Goal: Task Accomplishment & Management: Manage account settings

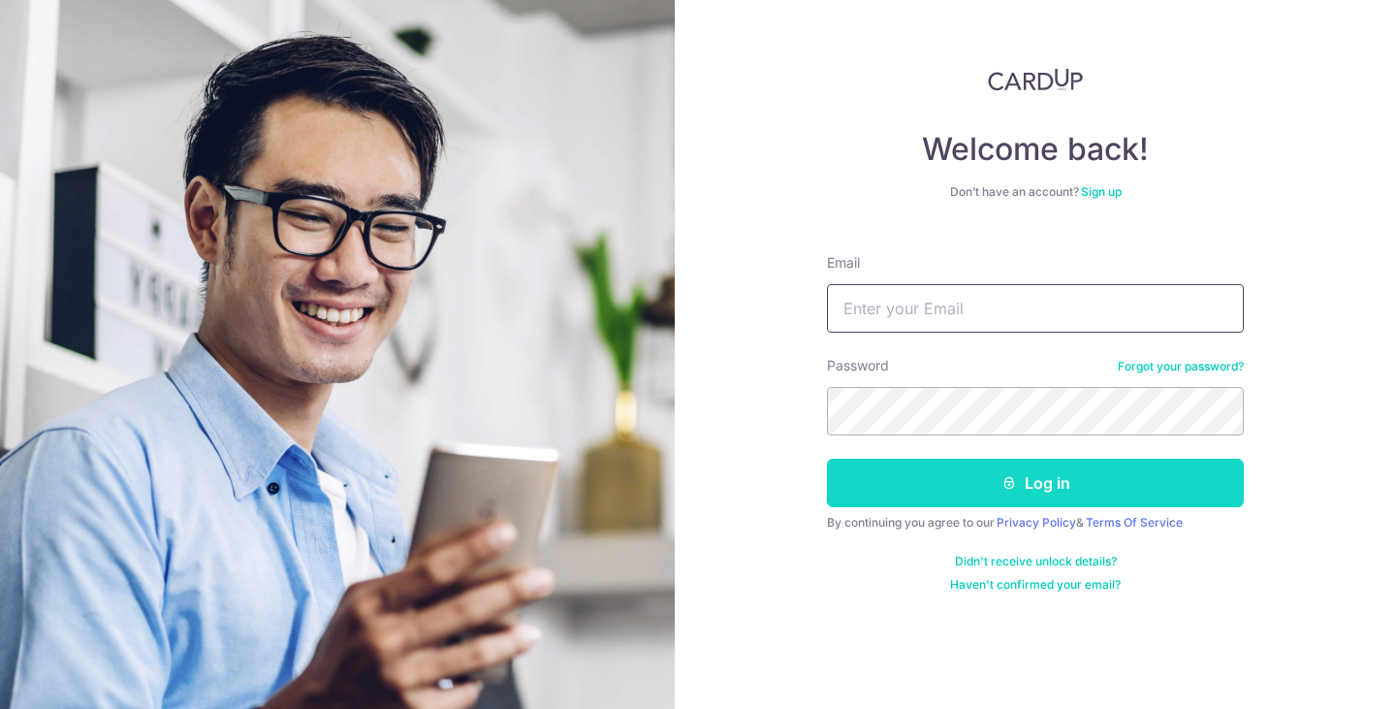
type input "[EMAIL_ADDRESS][DOMAIN_NAME]"
click at [970, 472] on button "Log in" at bounding box center [1035, 483] width 417 height 48
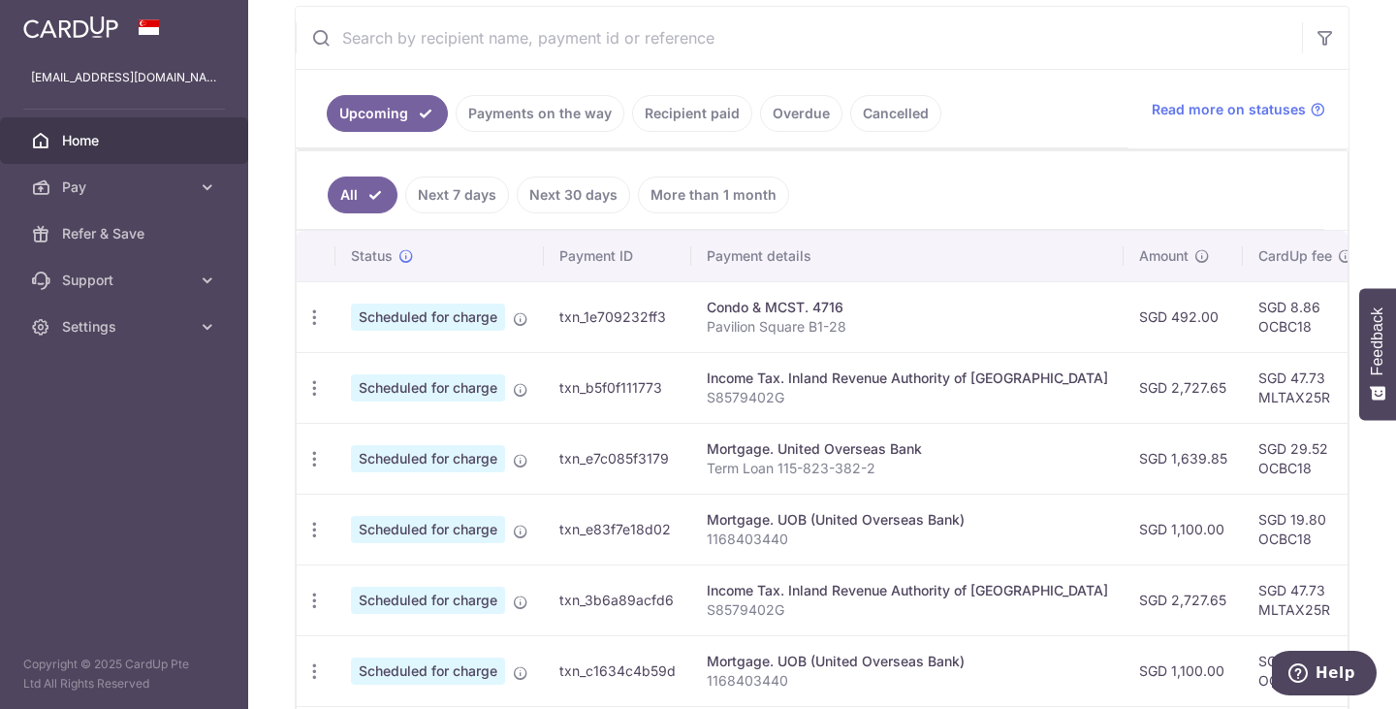
click at [711, 311] on div "Condo & MCST. 4716" at bounding box center [907, 307] width 401 height 19
click at [310, 311] on icon "button" at bounding box center [314, 317] width 20 height 20
click at [374, 367] on span "Update payment" at bounding box center [418, 370] width 132 height 23
radio input "true"
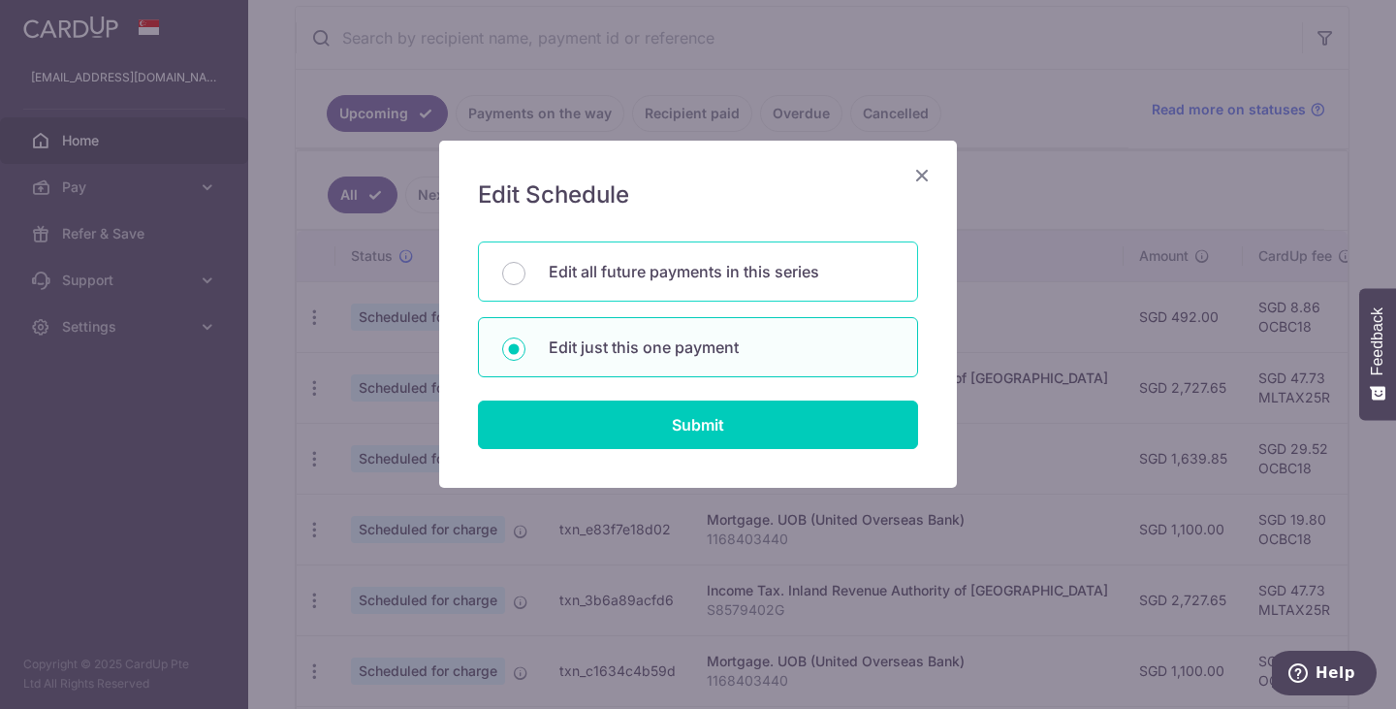
click at [651, 280] on p "Edit all future payments in this series" at bounding box center [721, 271] width 345 height 23
click at [525, 280] on input "Edit all future payments in this series" at bounding box center [513, 273] width 23 height 23
radio input "true"
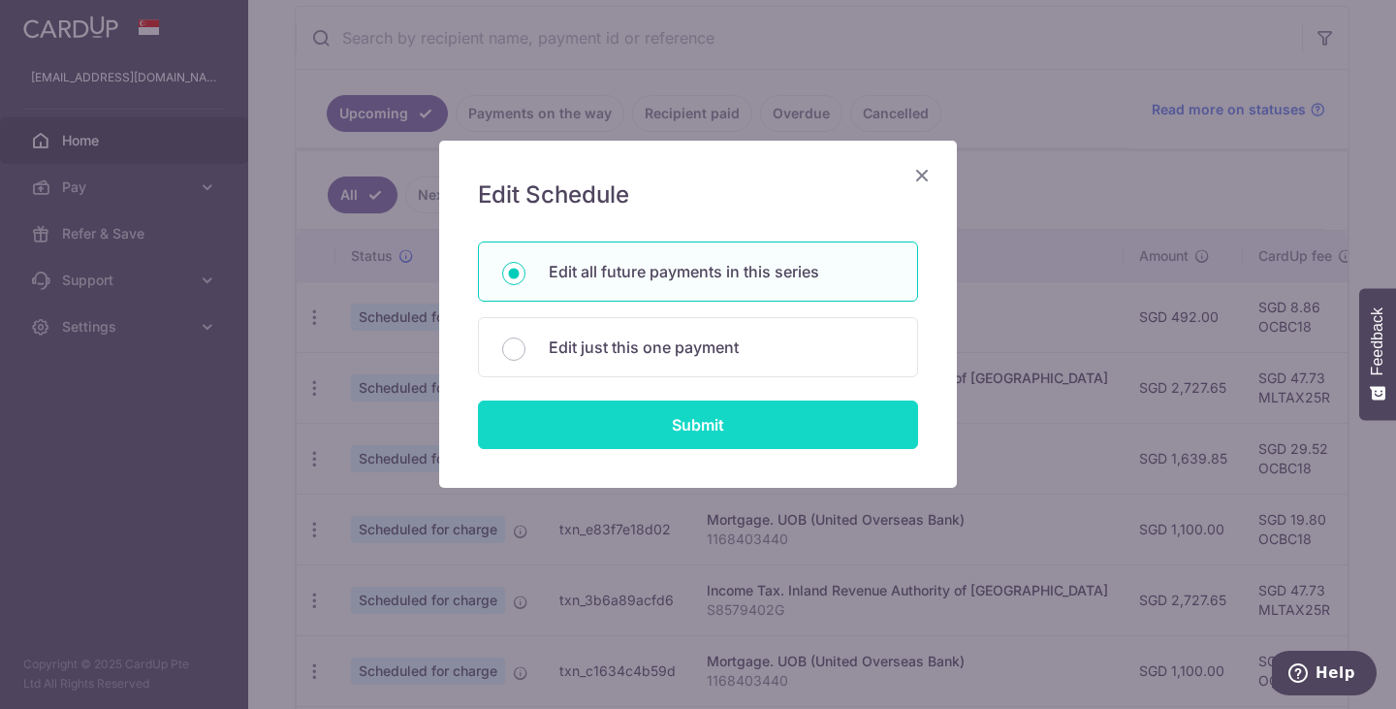
click at [654, 422] on input "Submit" at bounding box center [698, 424] width 440 height 48
radio input "true"
type input "492.00"
type input "Pavilion Square B1-28"
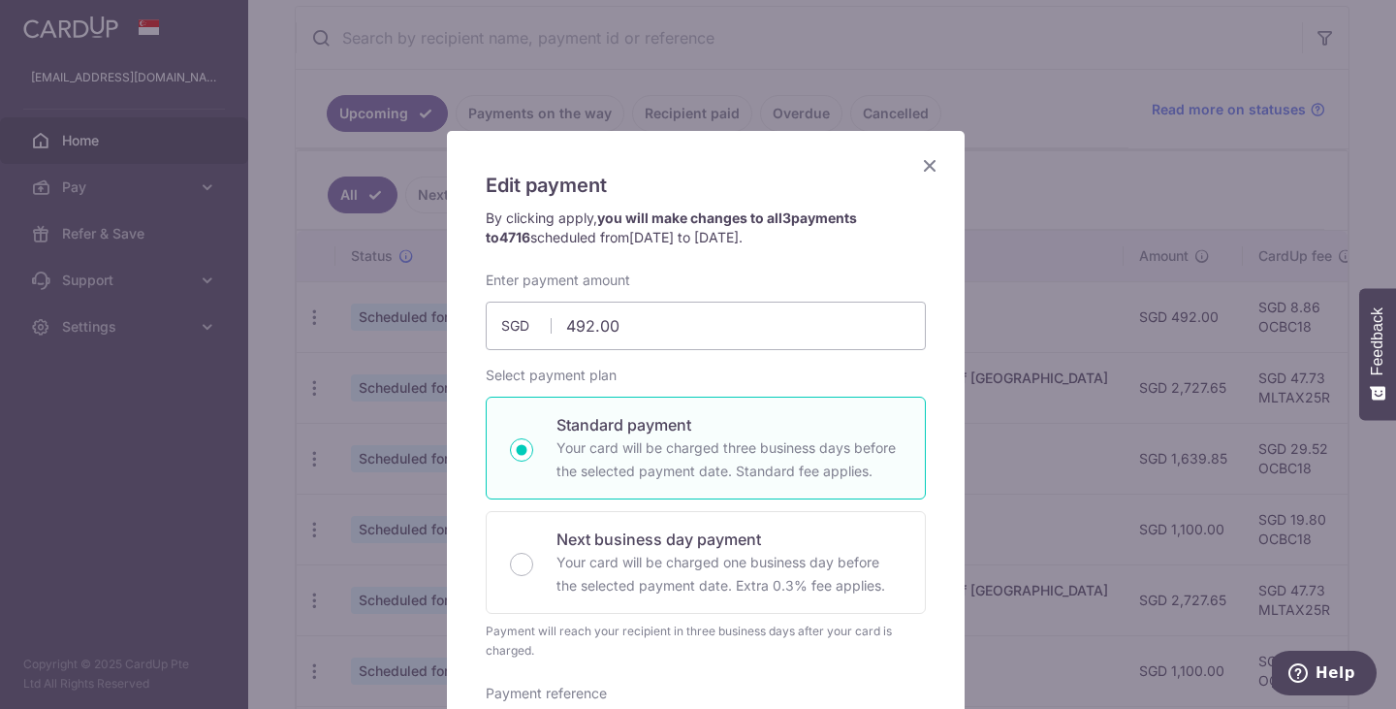
scroll to position [11, 0]
click at [925, 164] on icon "Close" at bounding box center [929, 164] width 23 height 24
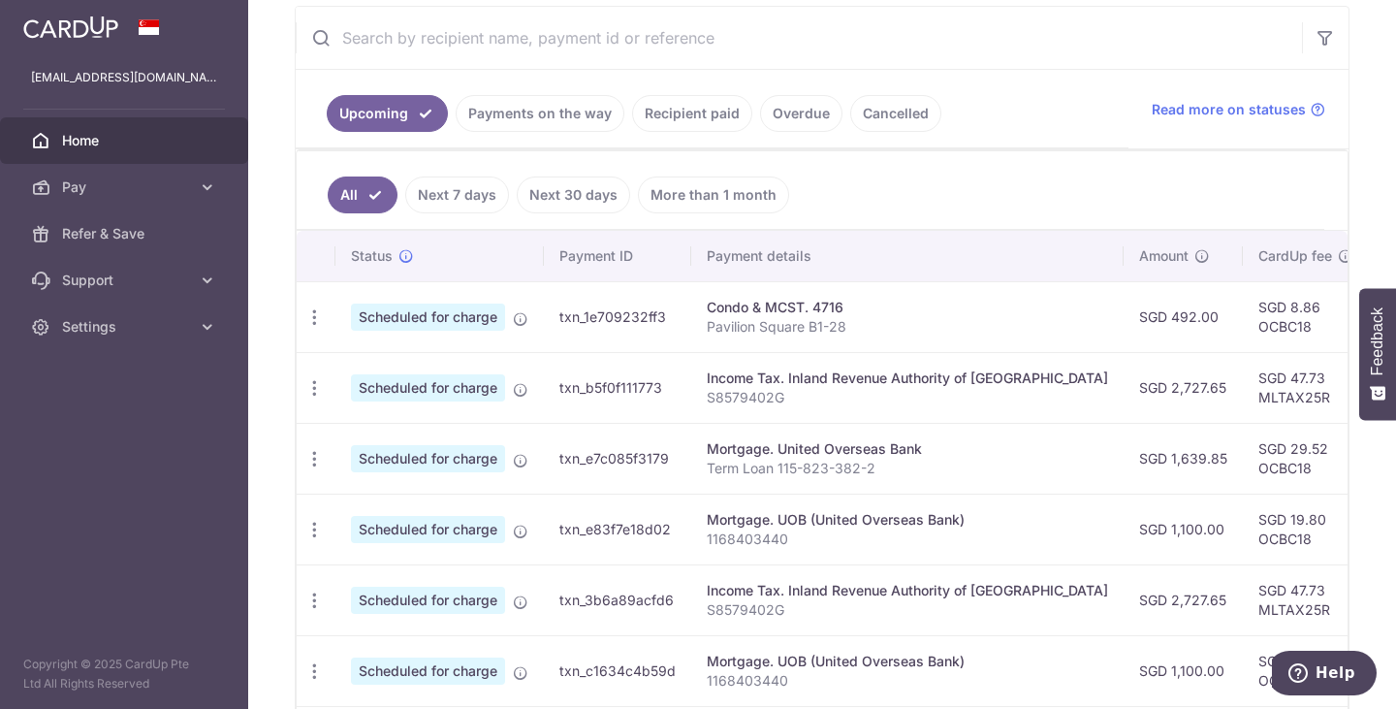
click at [822, 322] on p "Pavilion Square B1-28" at bounding box center [907, 326] width 401 height 19
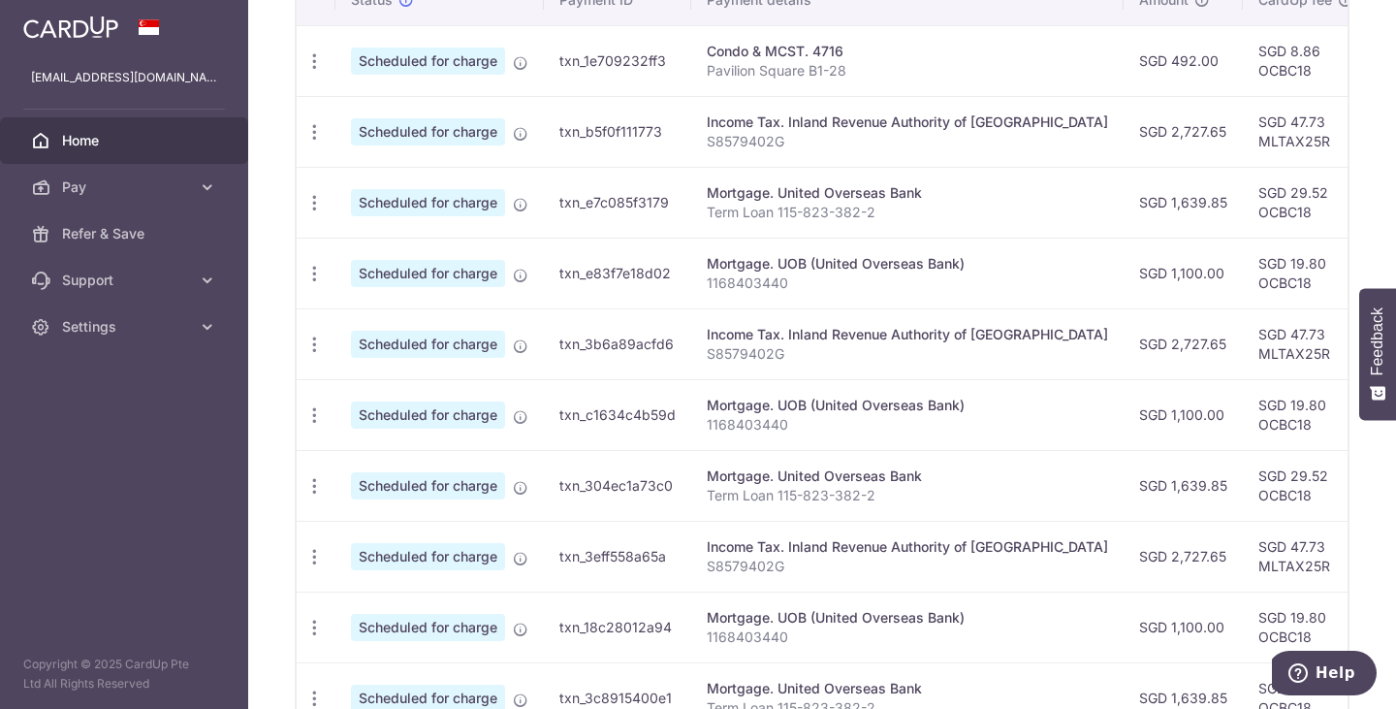
scroll to position [516, 0]
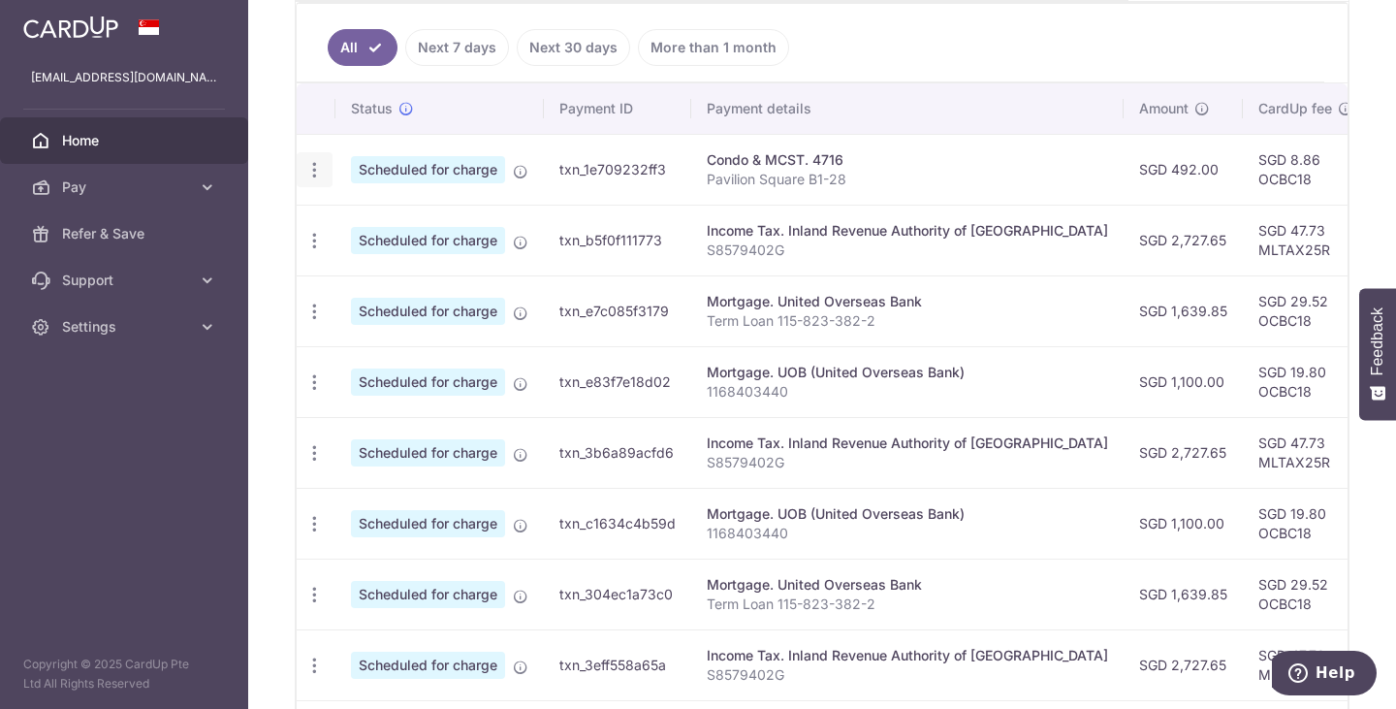
click at [316, 171] on icon "button" at bounding box center [314, 170] width 20 height 20
click at [358, 232] on span "Update payment" at bounding box center [418, 222] width 132 height 23
click at [309, 169] on icon "button" at bounding box center [314, 170] width 20 height 20
click at [382, 223] on span "Update payment" at bounding box center [418, 222] width 132 height 23
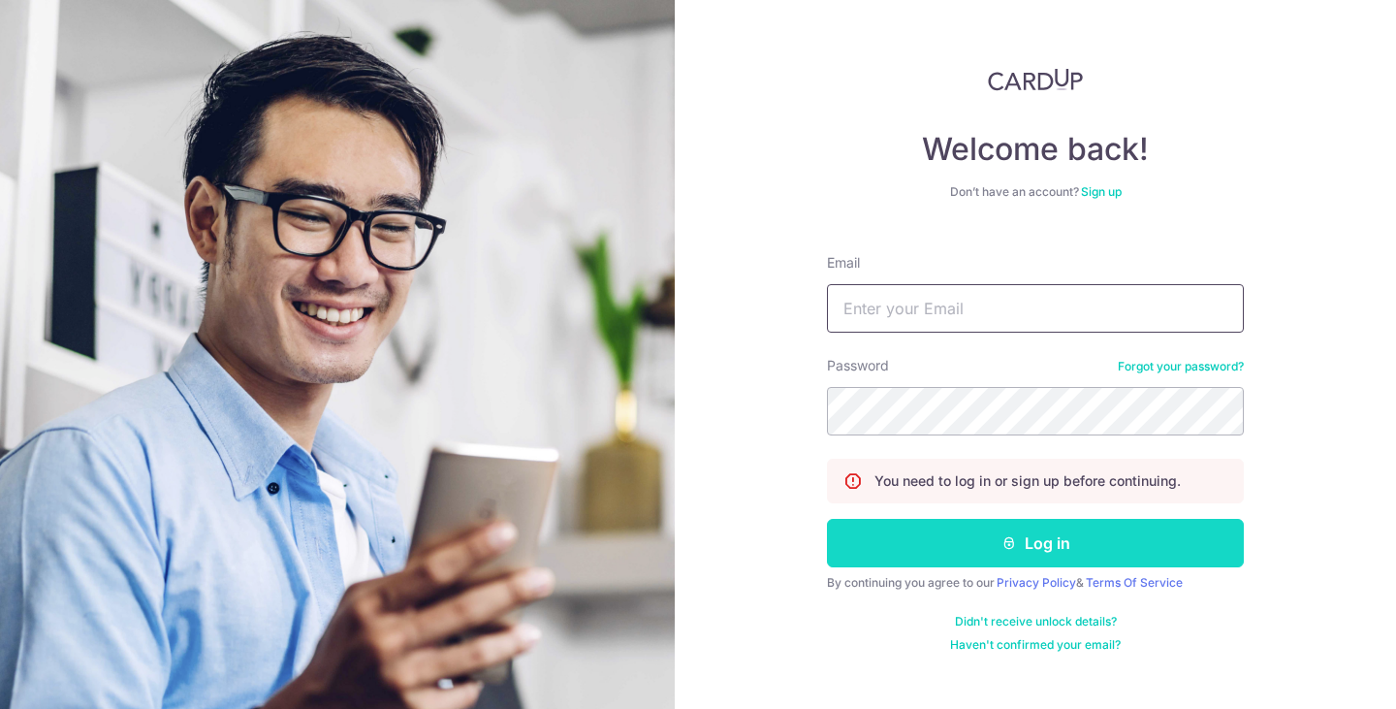
type input "[EMAIL_ADDRESS][DOMAIN_NAME]"
click at [902, 530] on button "Log in" at bounding box center [1035, 543] width 417 height 48
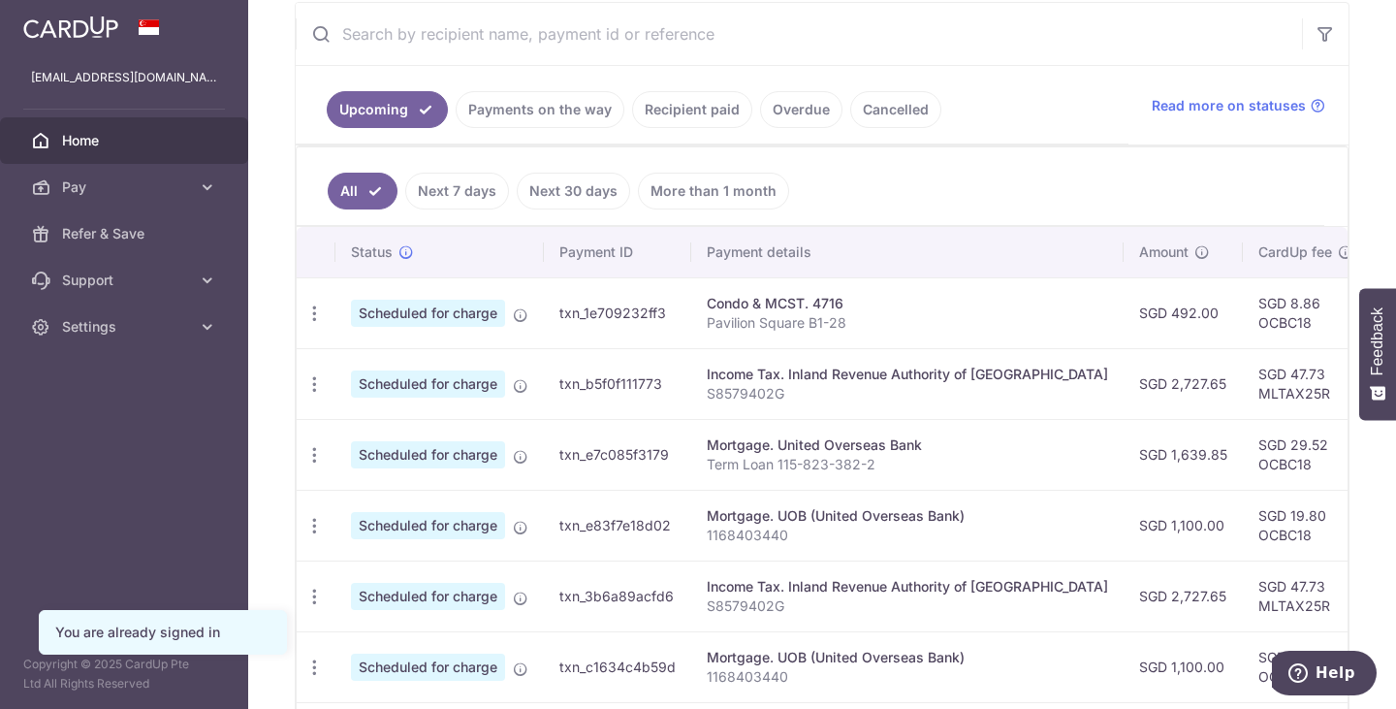
scroll to position [375, 0]
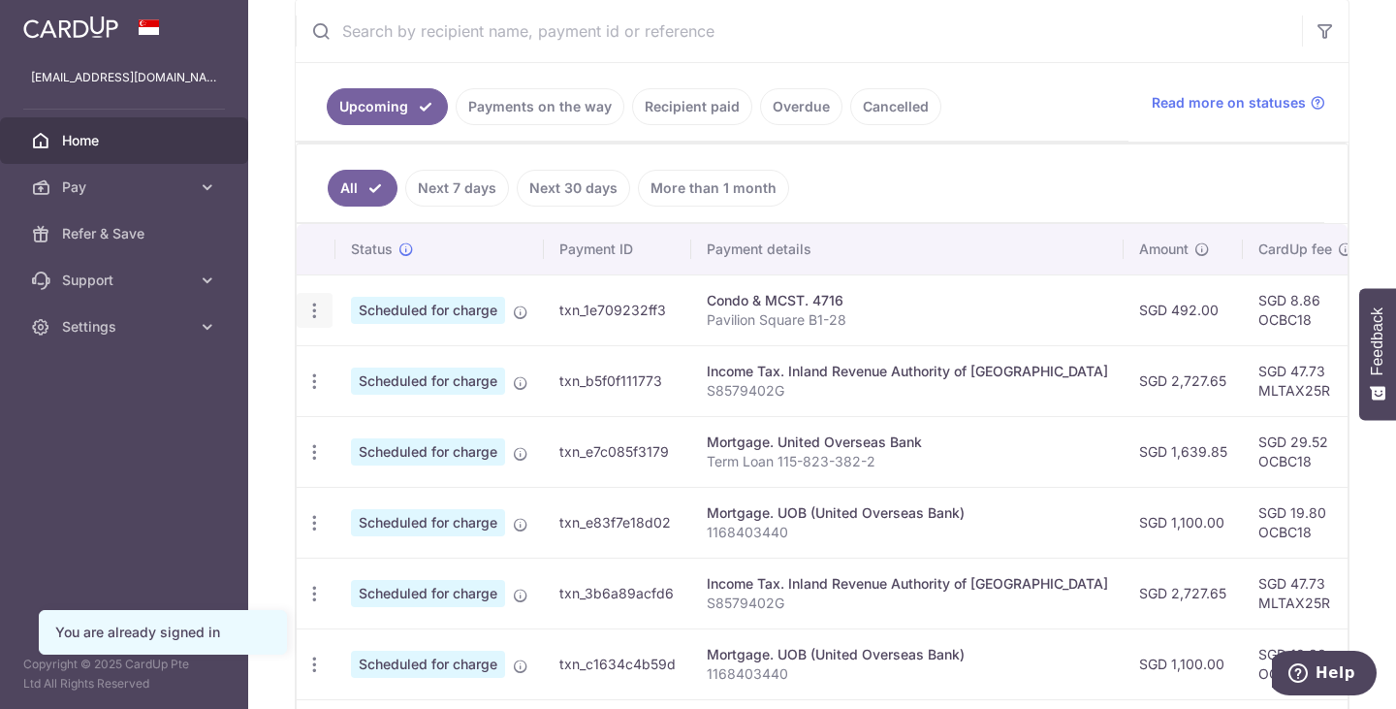
click at [310, 308] on icon "button" at bounding box center [314, 311] width 20 height 20
click at [354, 368] on span "Update payment" at bounding box center [418, 363] width 132 height 23
radio input "true"
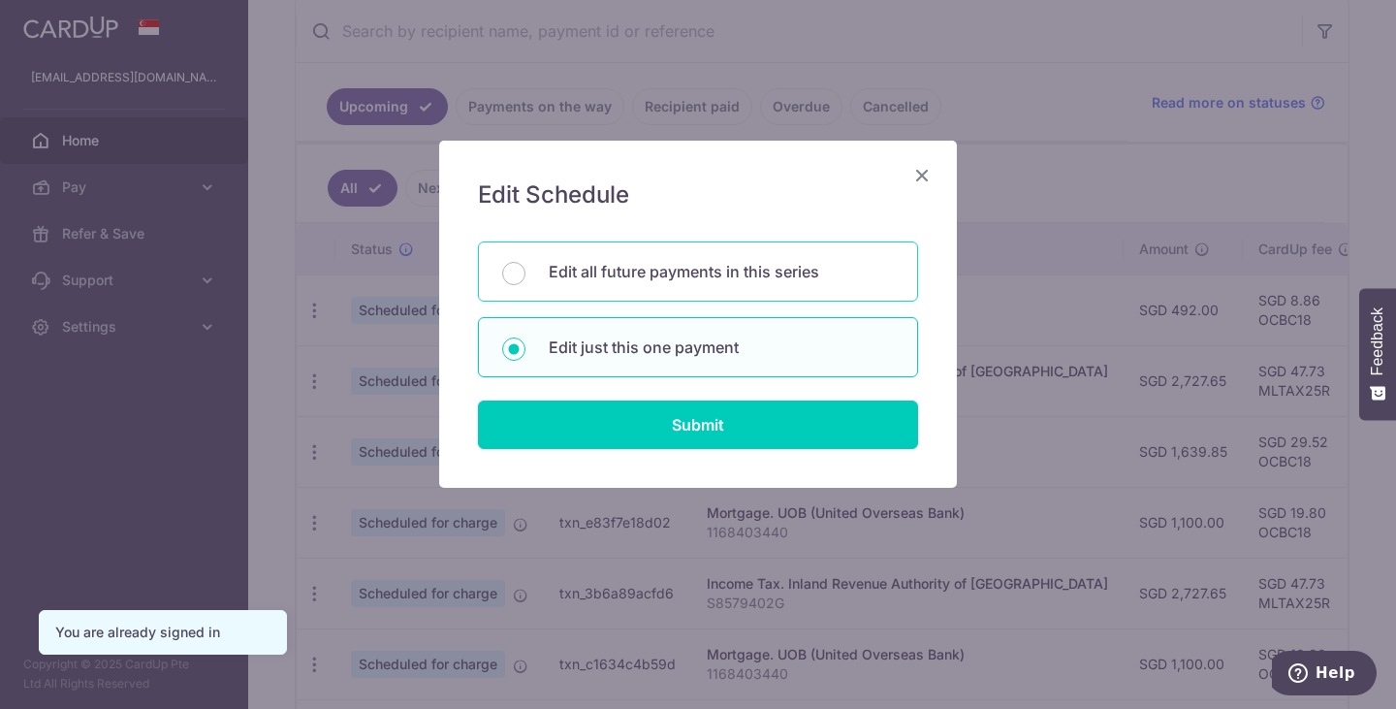
click at [662, 281] on p "Edit all future payments in this series" at bounding box center [721, 271] width 345 height 23
click at [525, 281] on input "Edit all future payments in this series" at bounding box center [513, 273] width 23 height 23
radio input "true"
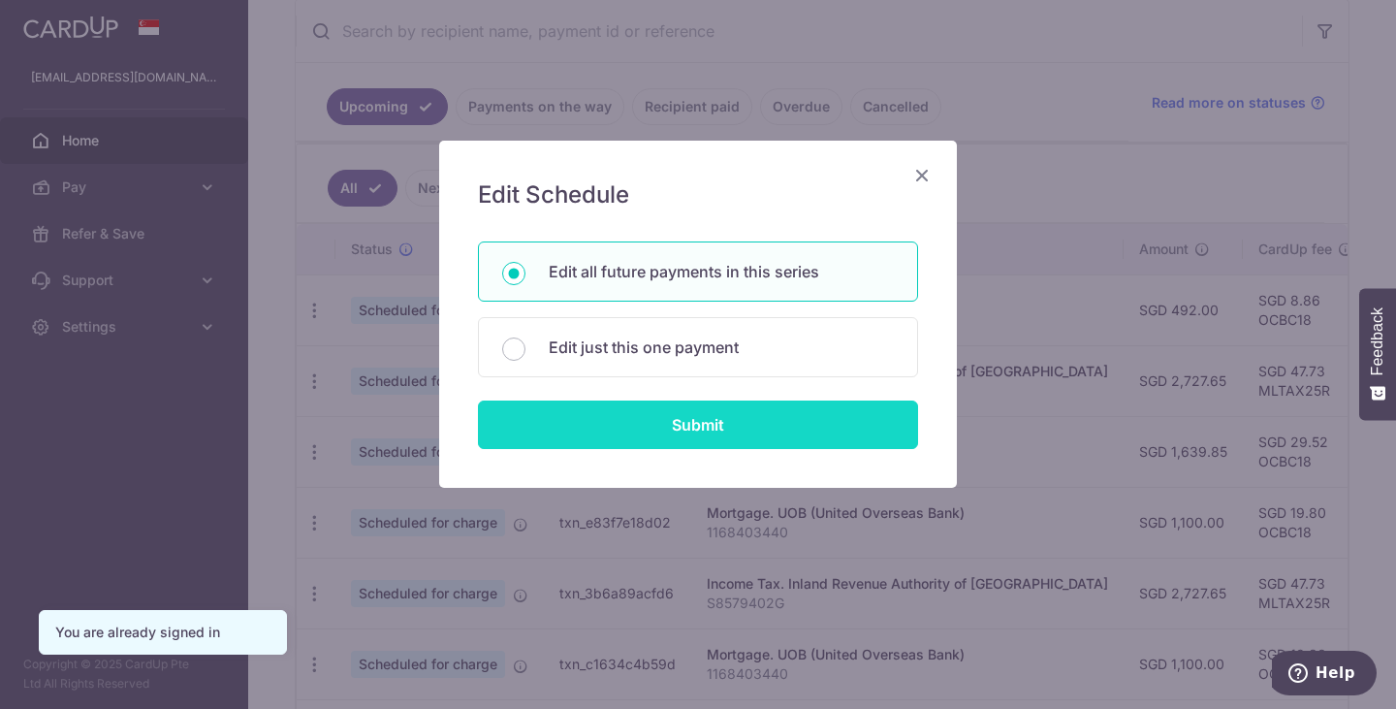
click at [646, 419] on input "Submit" at bounding box center [698, 424] width 440 height 48
radio input "true"
type input "492.00"
type input "Pavilion Square B1-28"
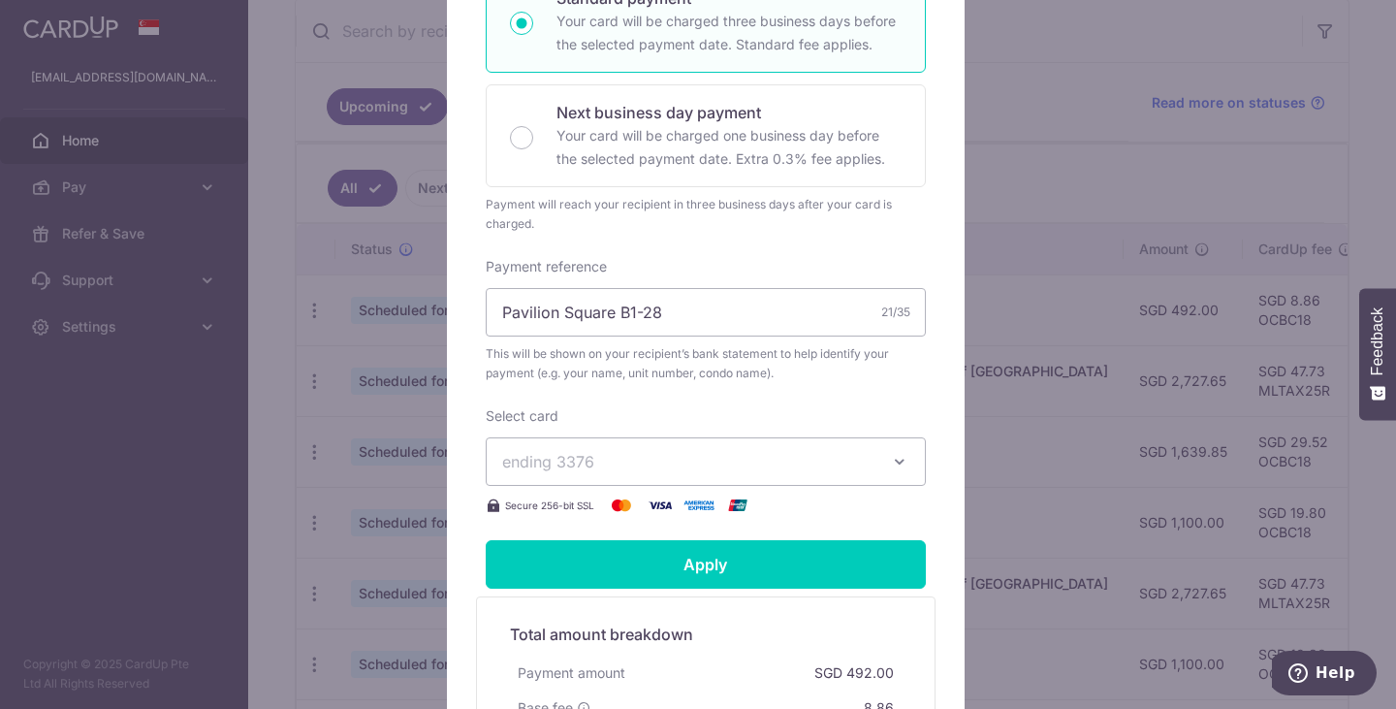
scroll to position [434, 0]
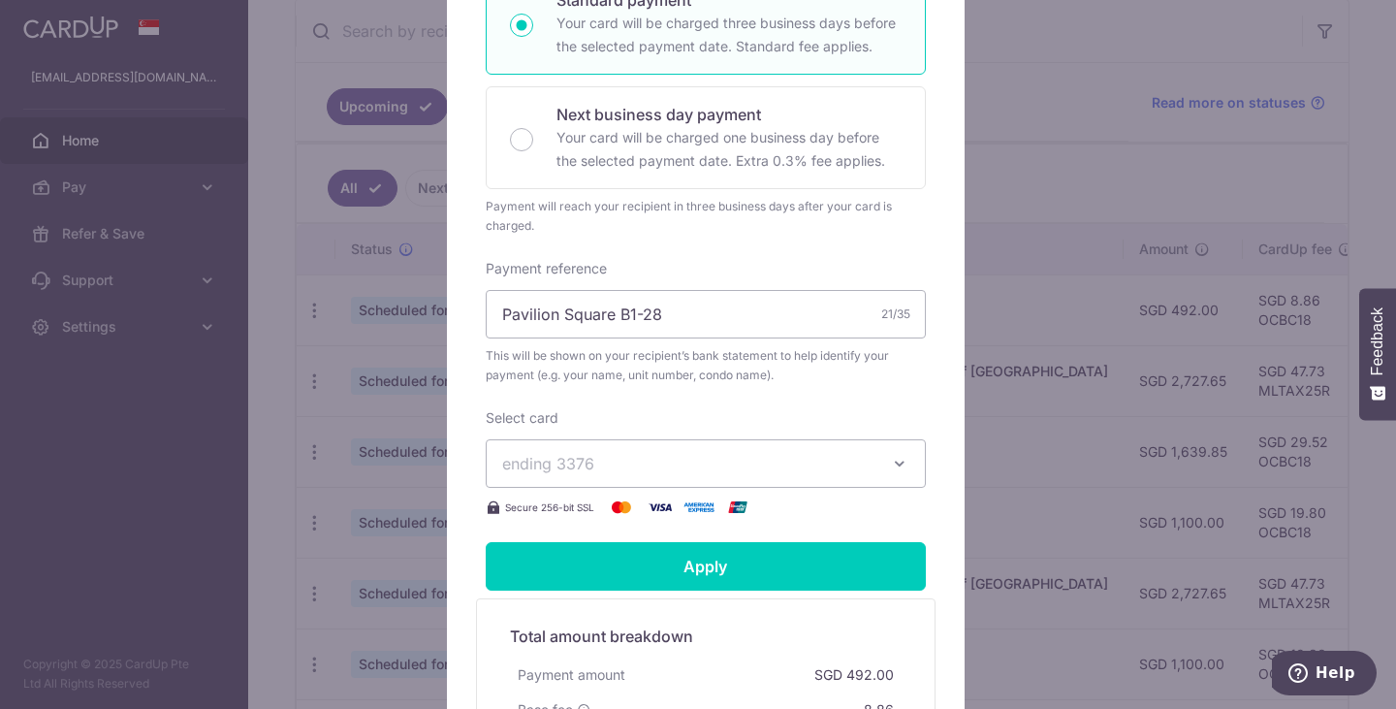
click at [601, 462] on span "ending 3376" at bounding box center [688, 463] width 372 height 23
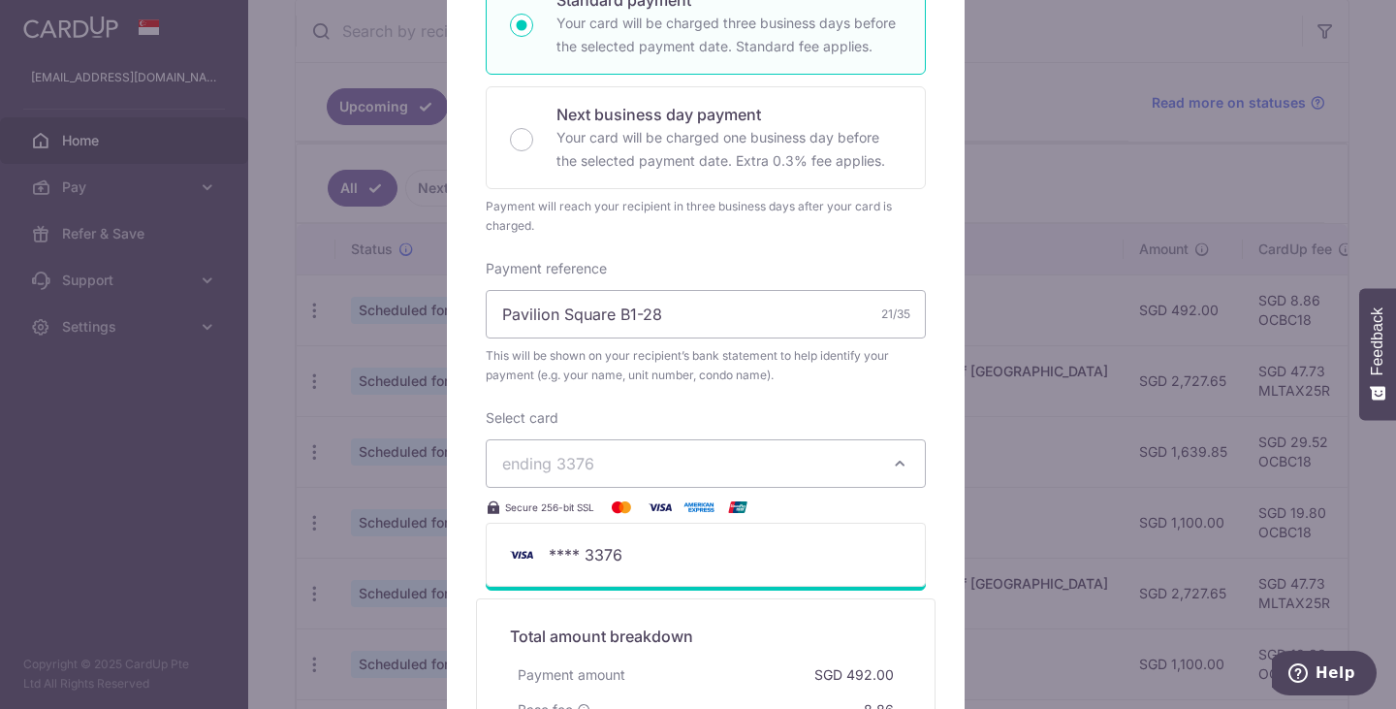
click at [601, 462] on span "ending 3376" at bounding box center [688, 463] width 372 height 23
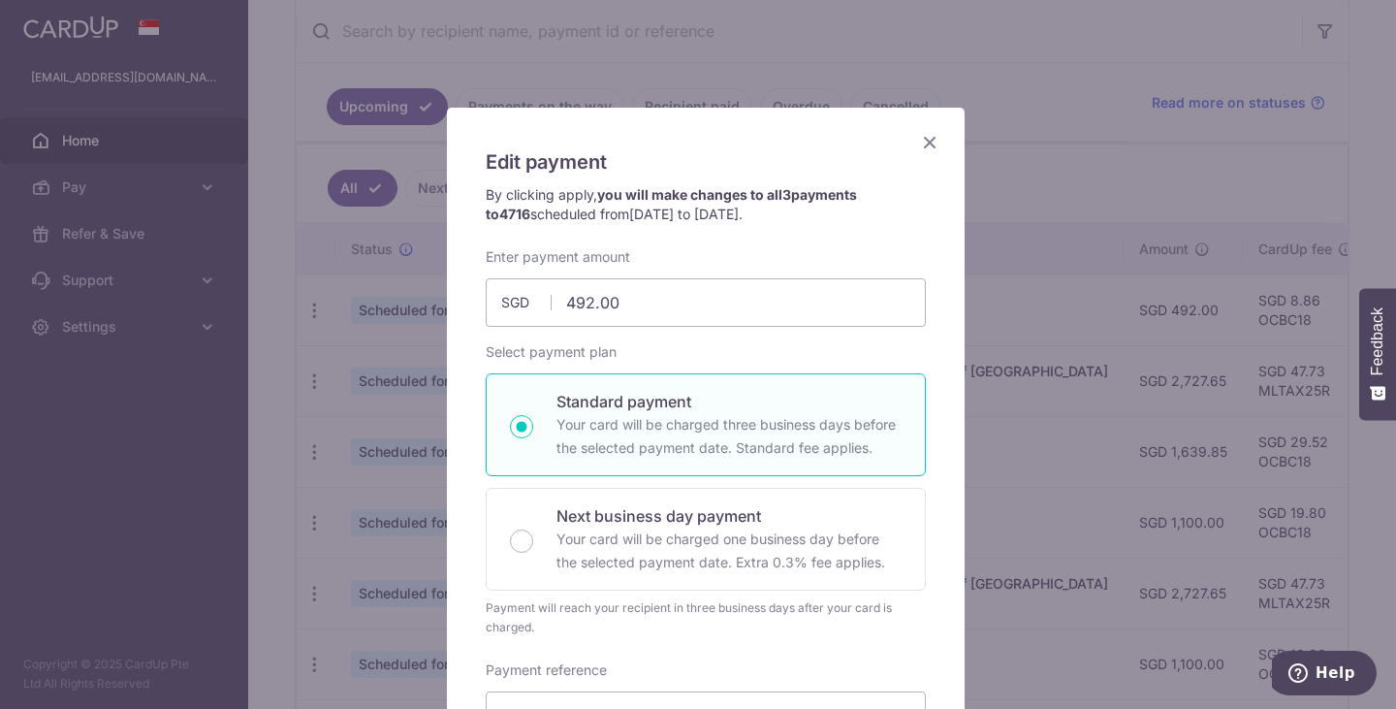
scroll to position [26, 0]
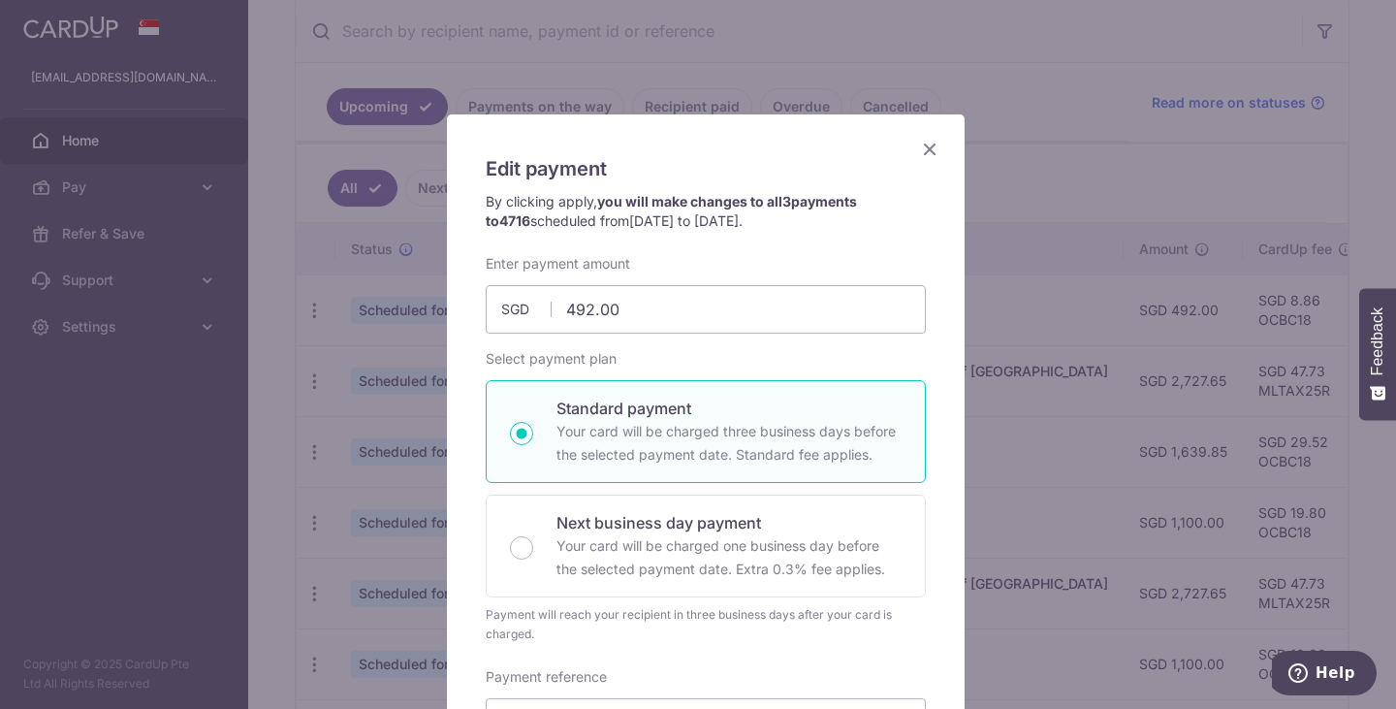
click at [922, 144] on icon "Close" at bounding box center [929, 149] width 23 height 24
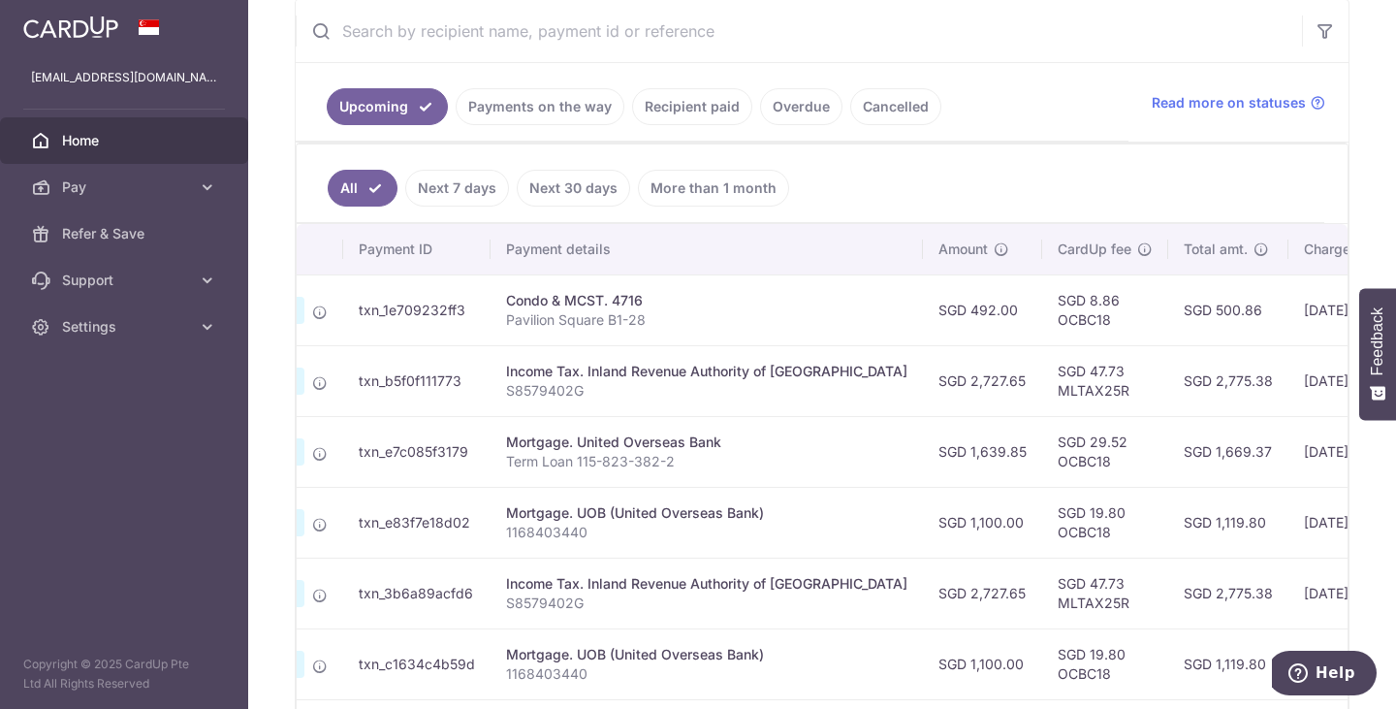
scroll to position [0, 202]
click at [655, 441] on div "Mortgage. United Overseas Bank" at bounding box center [705, 441] width 401 height 19
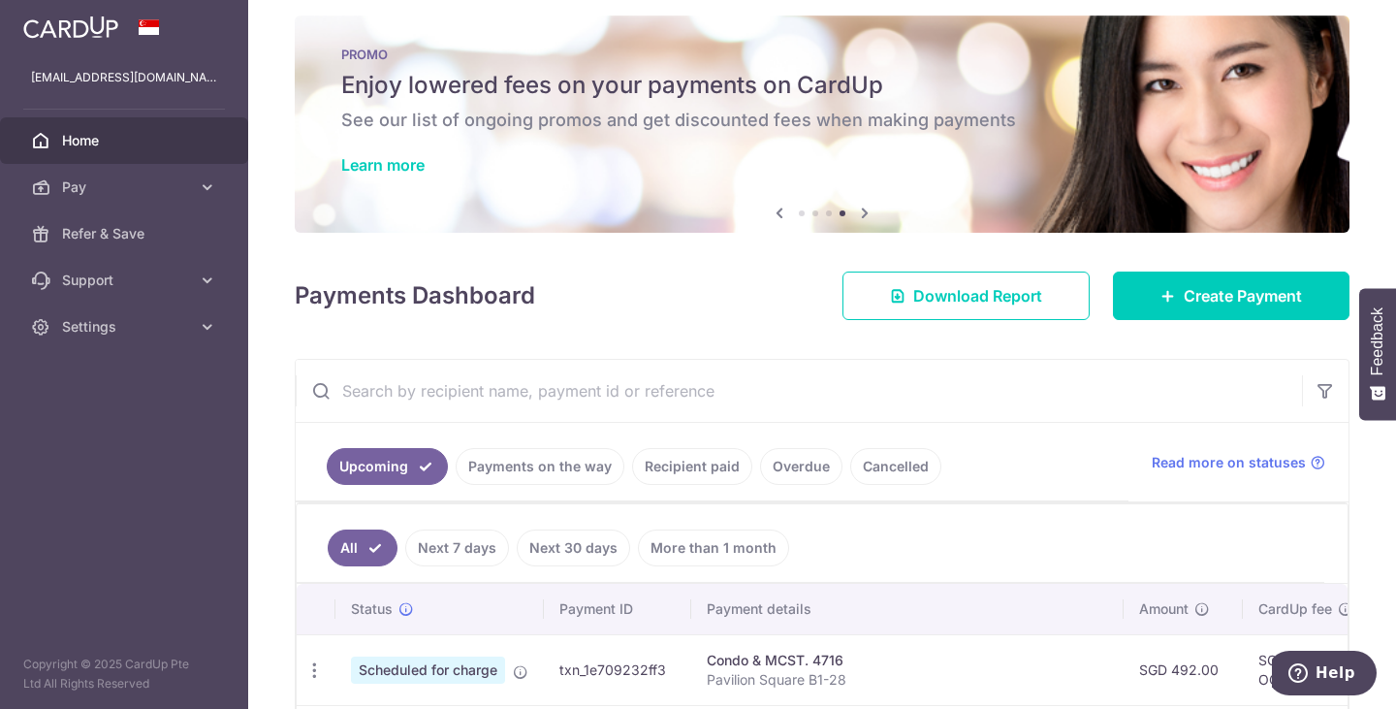
scroll to position [16, 0]
